Goal: Task Accomplishment & Management: Manage account settings

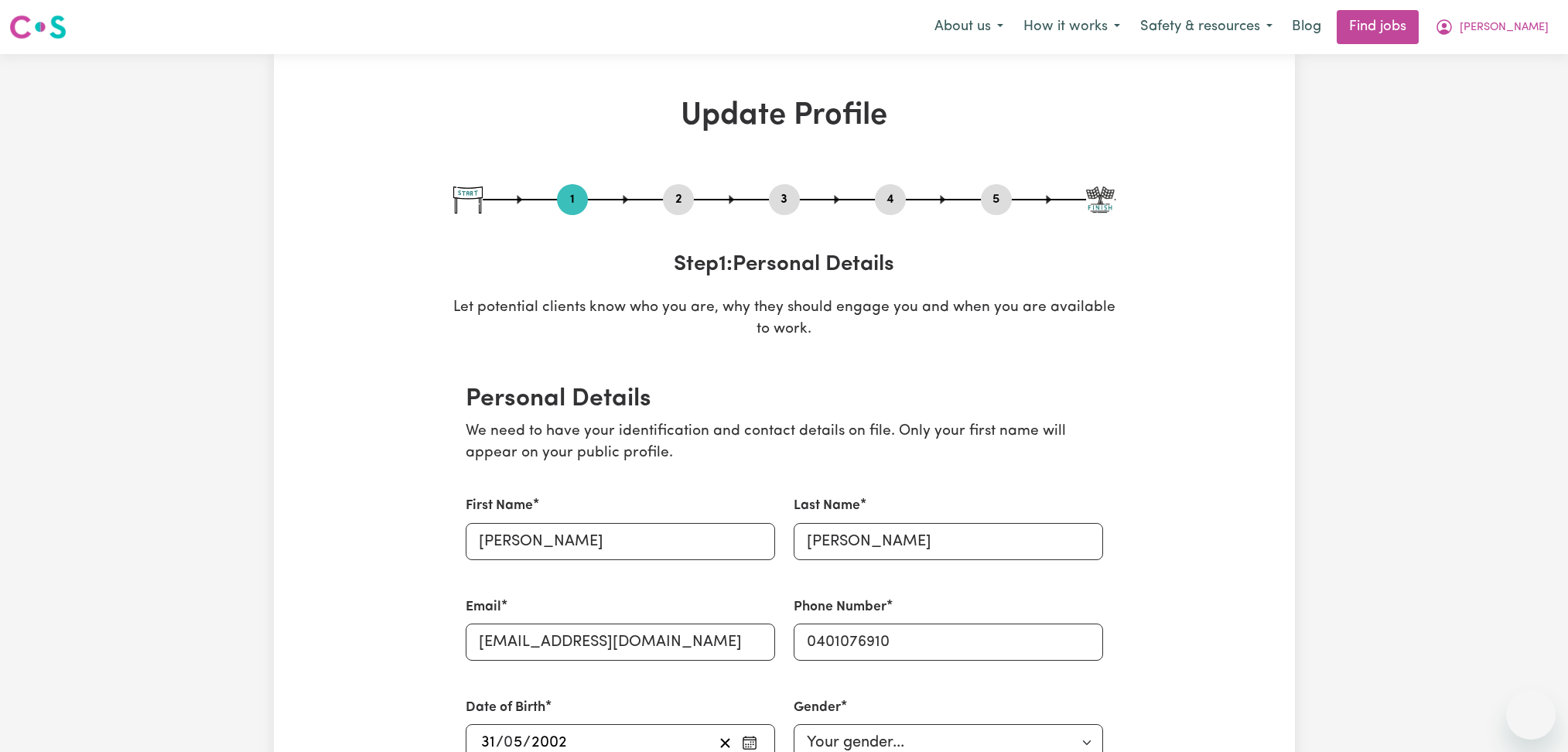
select select "female"
select select "Australian PR"
select select "Studying a healthcare related degree or qualification"
select select "40"
select select "50"
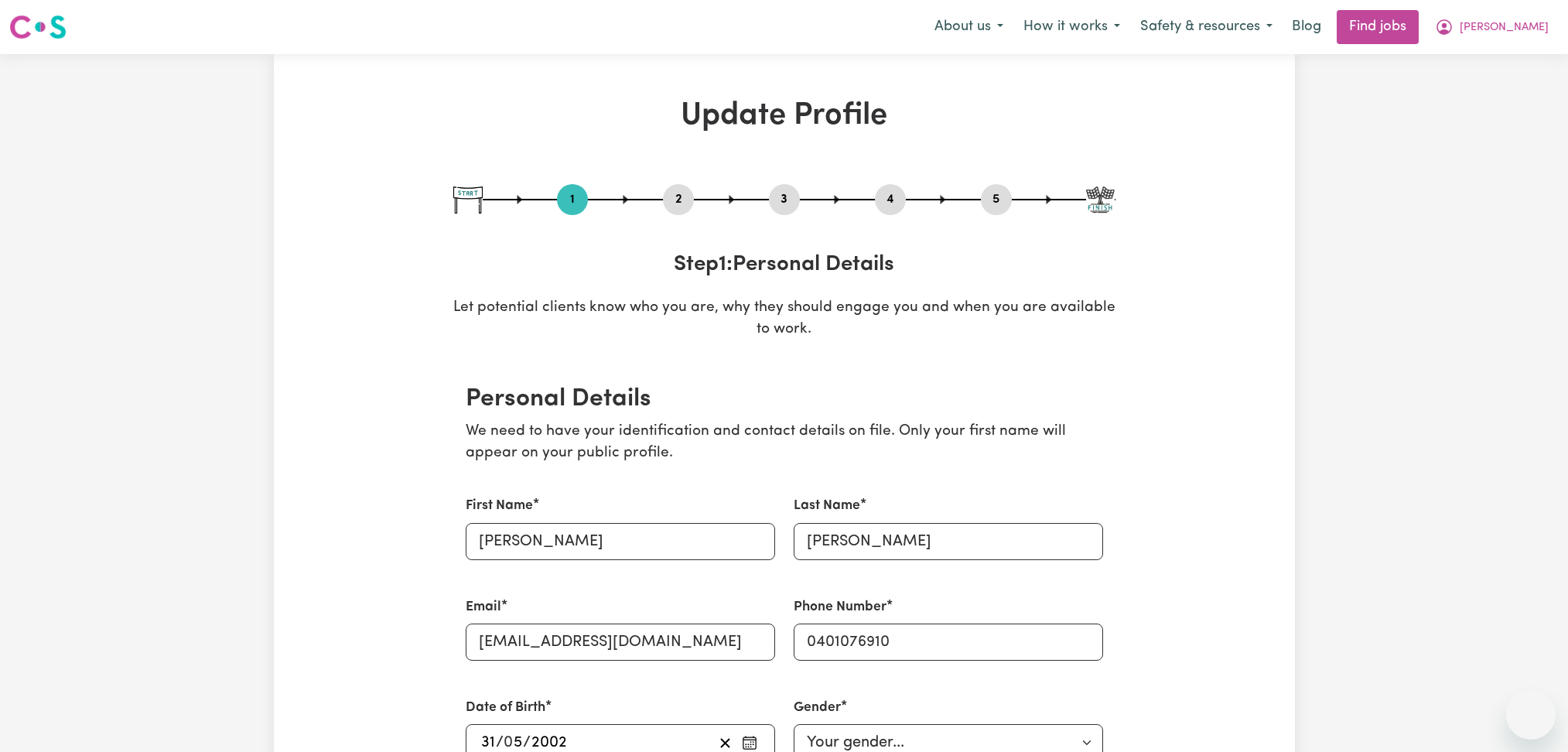
select select "60"
select select "75"
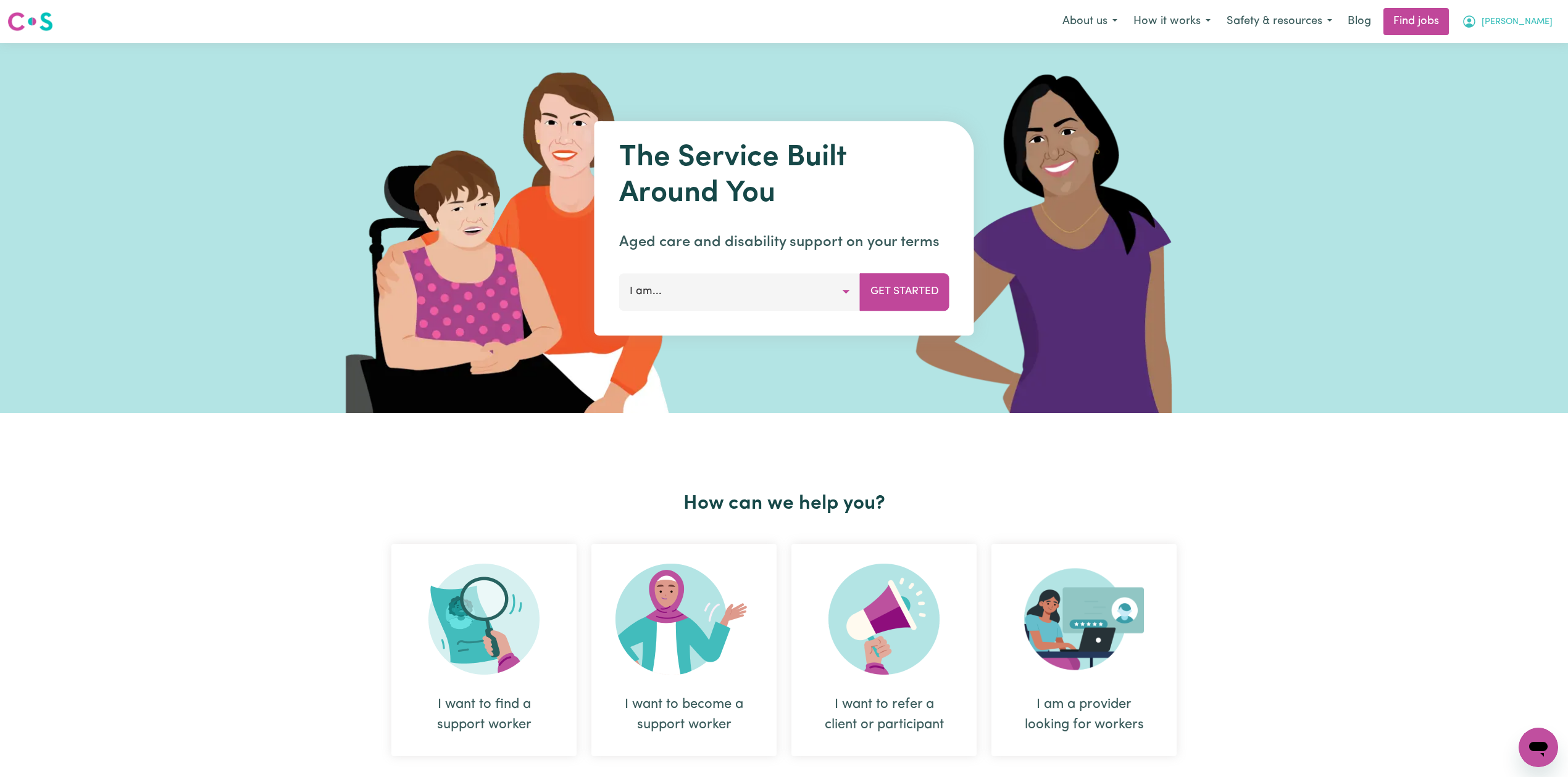
click at [1517, 26] on span "[PERSON_NAME]" at bounding box center [1517, 22] width 71 height 14
click at [1499, 91] on link "Logout" at bounding box center [1511, 94] width 97 height 23
click at [1540, 30] on link "Login" at bounding box center [1539, 21] width 42 height 27
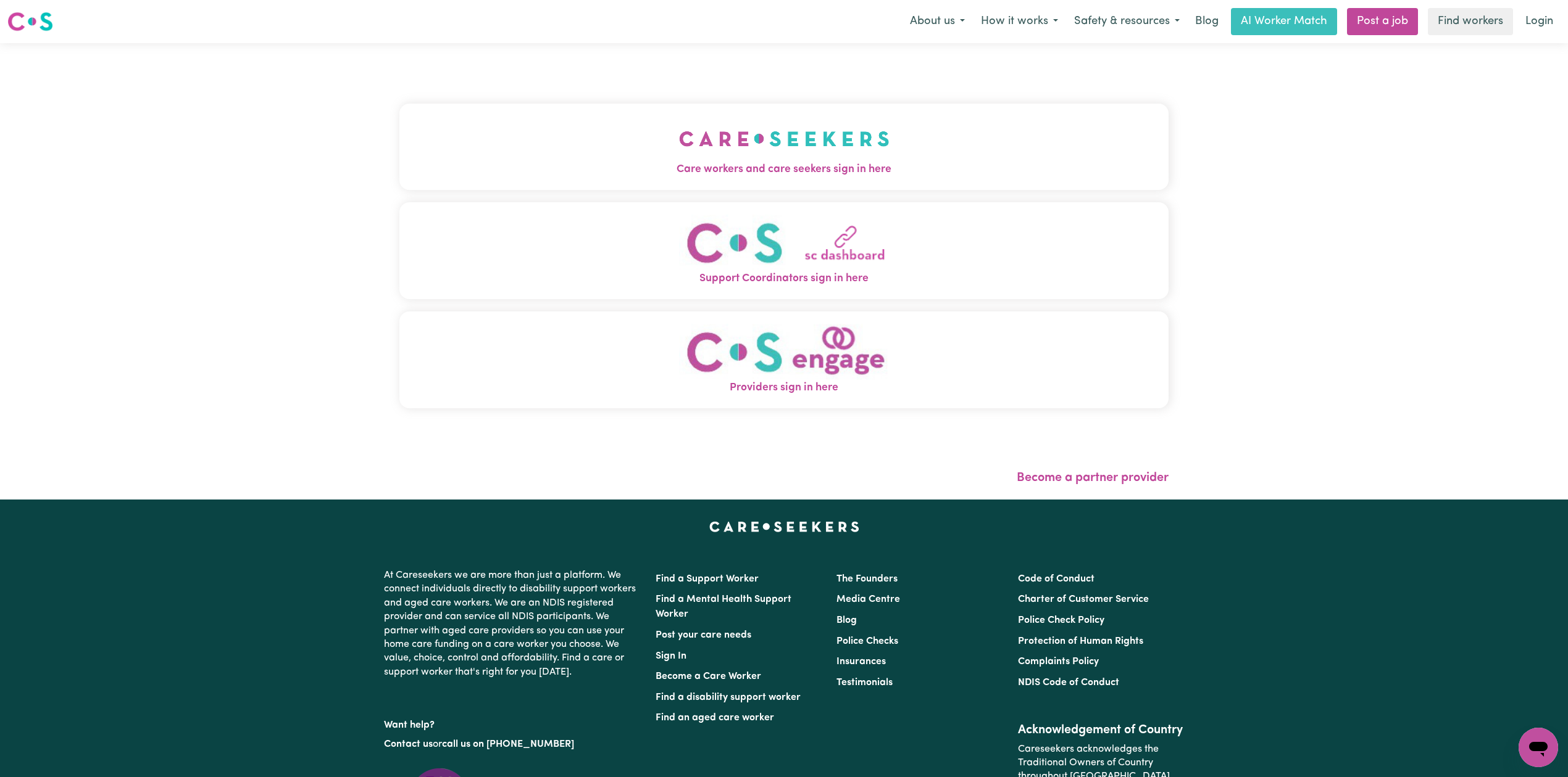
drag, startPoint x: 761, startPoint y: 104, endPoint x: 692, endPoint y: 127, distance: 72.7
click at [754, 110] on button "Care workers and care seekers sign in here" at bounding box center [784, 147] width 769 height 86
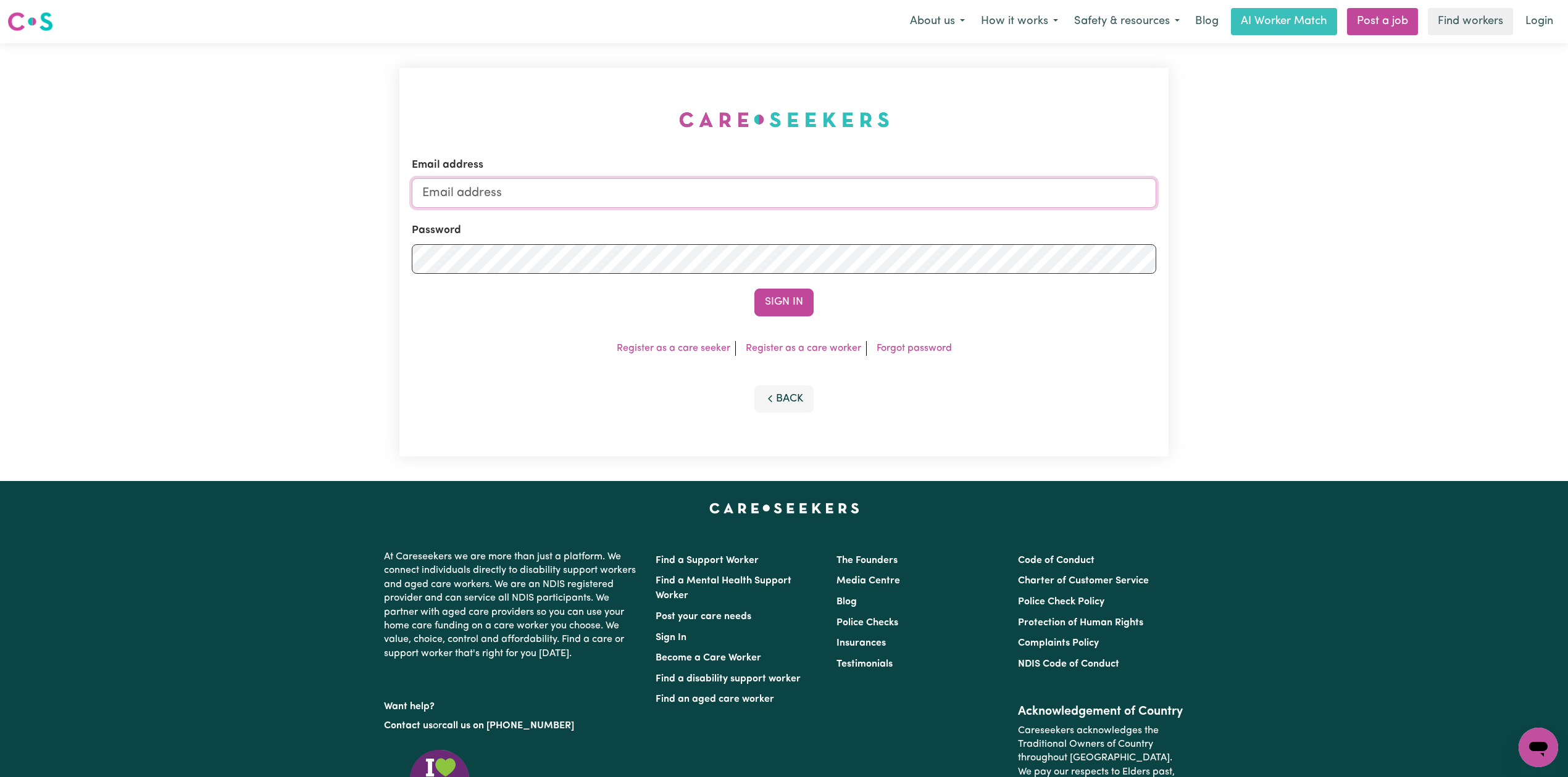
type input "[EMAIL_ADDRESS][DOMAIN_NAME]"
click at [793, 306] on button "Sign In" at bounding box center [784, 302] width 59 height 27
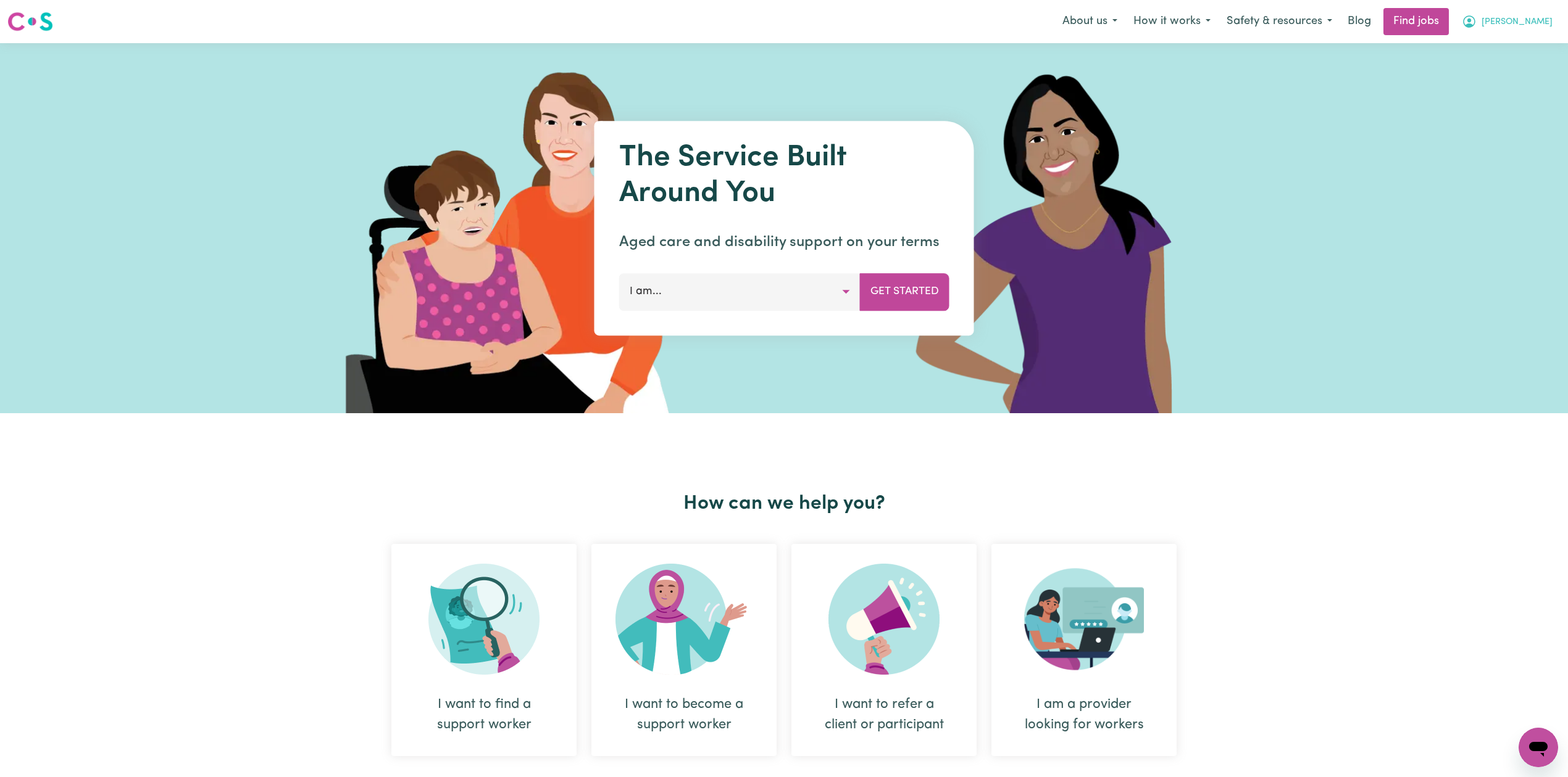
click at [1526, 23] on span "[PERSON_NAME]" at bounding box center [1517, 22] width 71 height 14
click at [1511, 64] on link "My Dashboard" at bounding box center [1511, 71] width 97 height 23
